Goal: Task Accomplishment & Management: Use online tool/utility

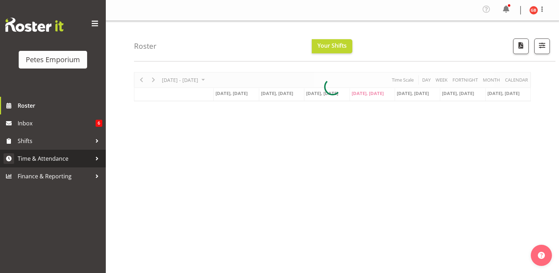
click at [44, 162] on span "Time & Attendance" at bounding box center [55, 158] width 74 height 11
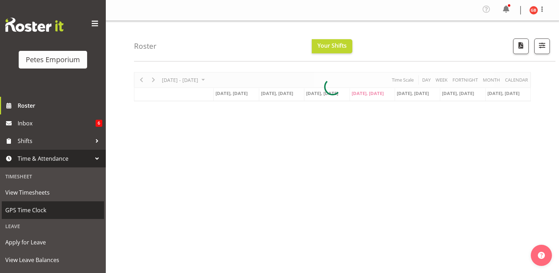
click at [32, 208] on span "GPS Time Clock" at bounding box center [52, 210] width 95 height 11
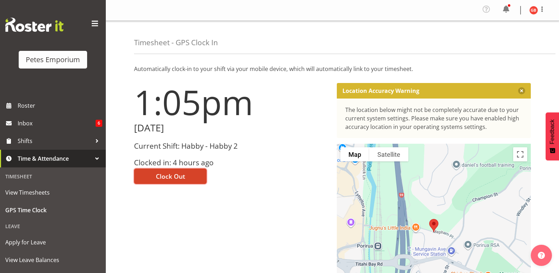
click at [192, 175] on button "Clock Out" at bounding box center [170, 176] width 73 height 16
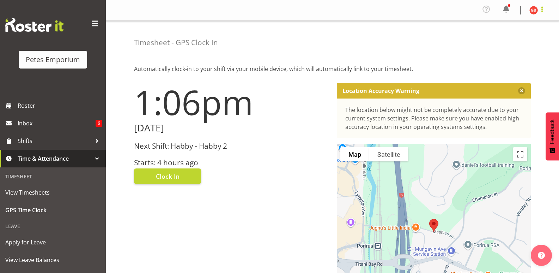
click at [543, 10] on span at bounding box center [542, 9] width 8 height 8
click at [510, 40] on link "Log Out" at bounding box center [513, 38] width 68 height 13
